Goal: Find specific page/section

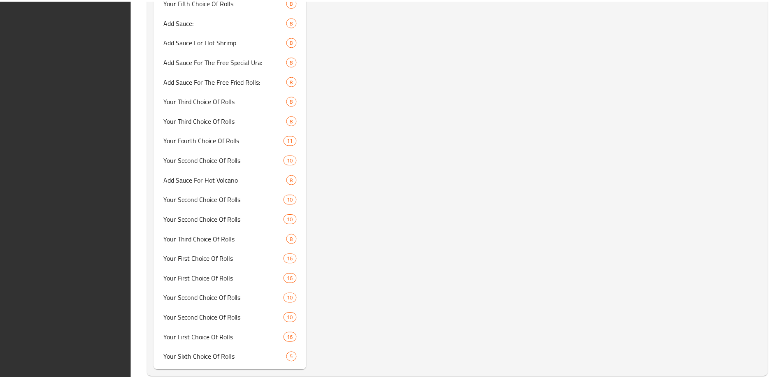
scroll to position [2381, 0]
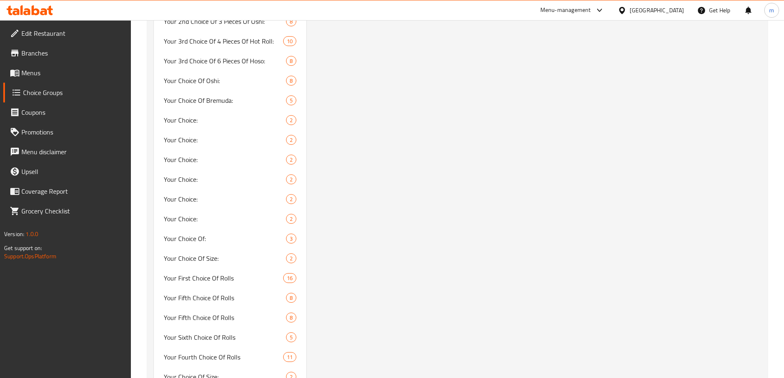
drag, startPoint x: 448, startPoint y: 141, endPoint x: 437, endPoint y: 133, distance: 12.9
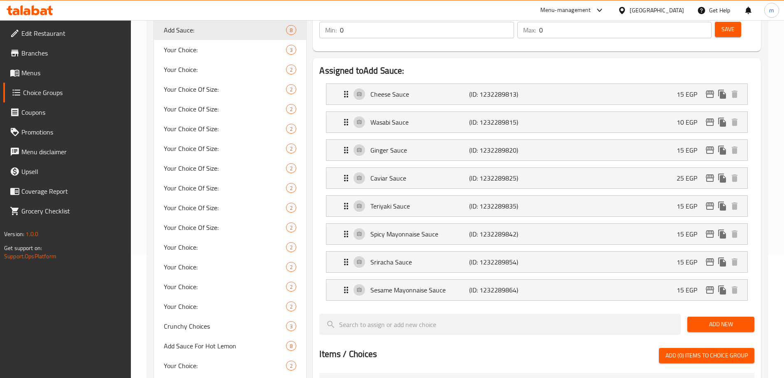
scroll to position [0, 0]
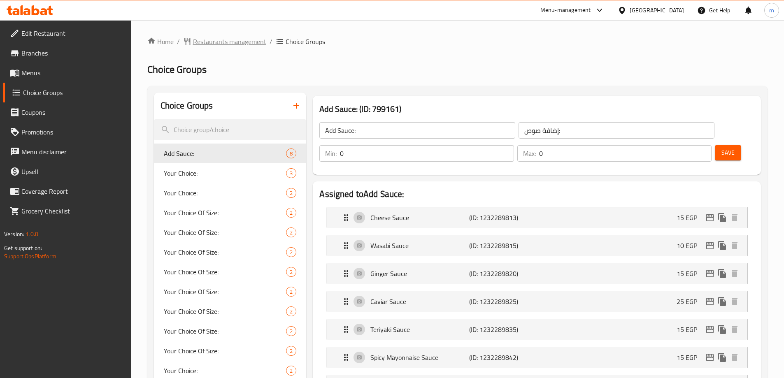
click at [226, 37] on span "Restaurants management" at bounding box center [229, 42] width 73 height 10
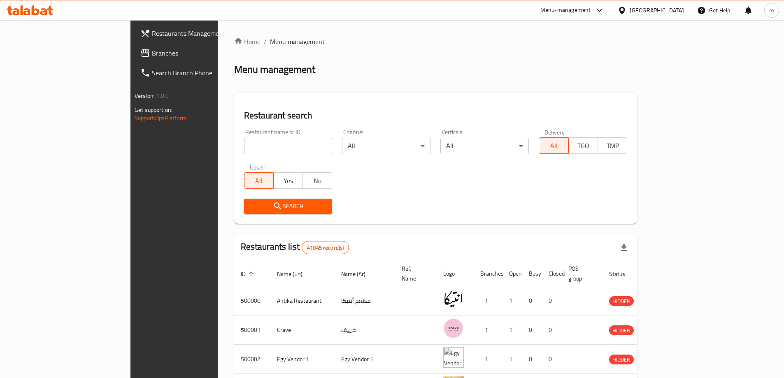
click at [131, 54] on div "Restaurants Management Branches Search Branch Phone Version: 1.0.0 Get support …" at bounding box center [393, 315] width 524 height 590
click at [152, 54] on span "Branches" at bounding box center [203, 53] width 103 height 10
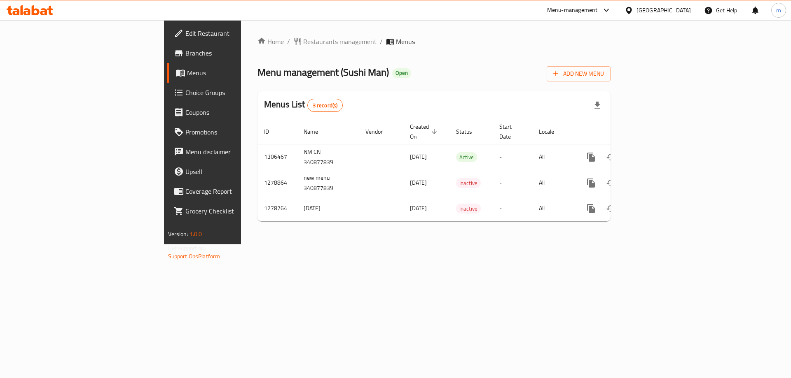
click at [185, 94] on span "Choice Groups" at bounding box center [237, 93] width 104 height 10
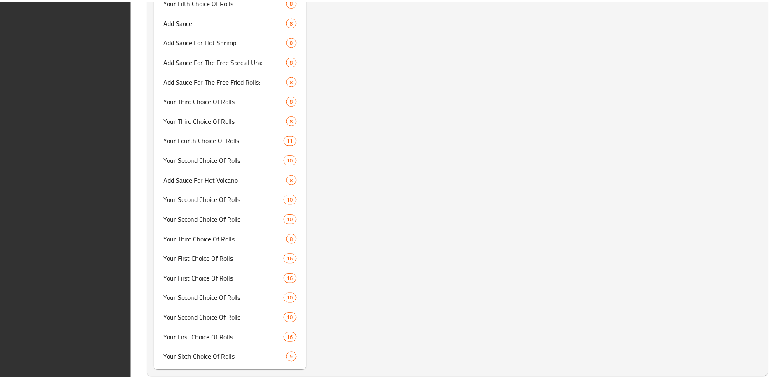
scroll to position [2381, 0]
